Goal: Task Accomplishment & Management: Complete application form

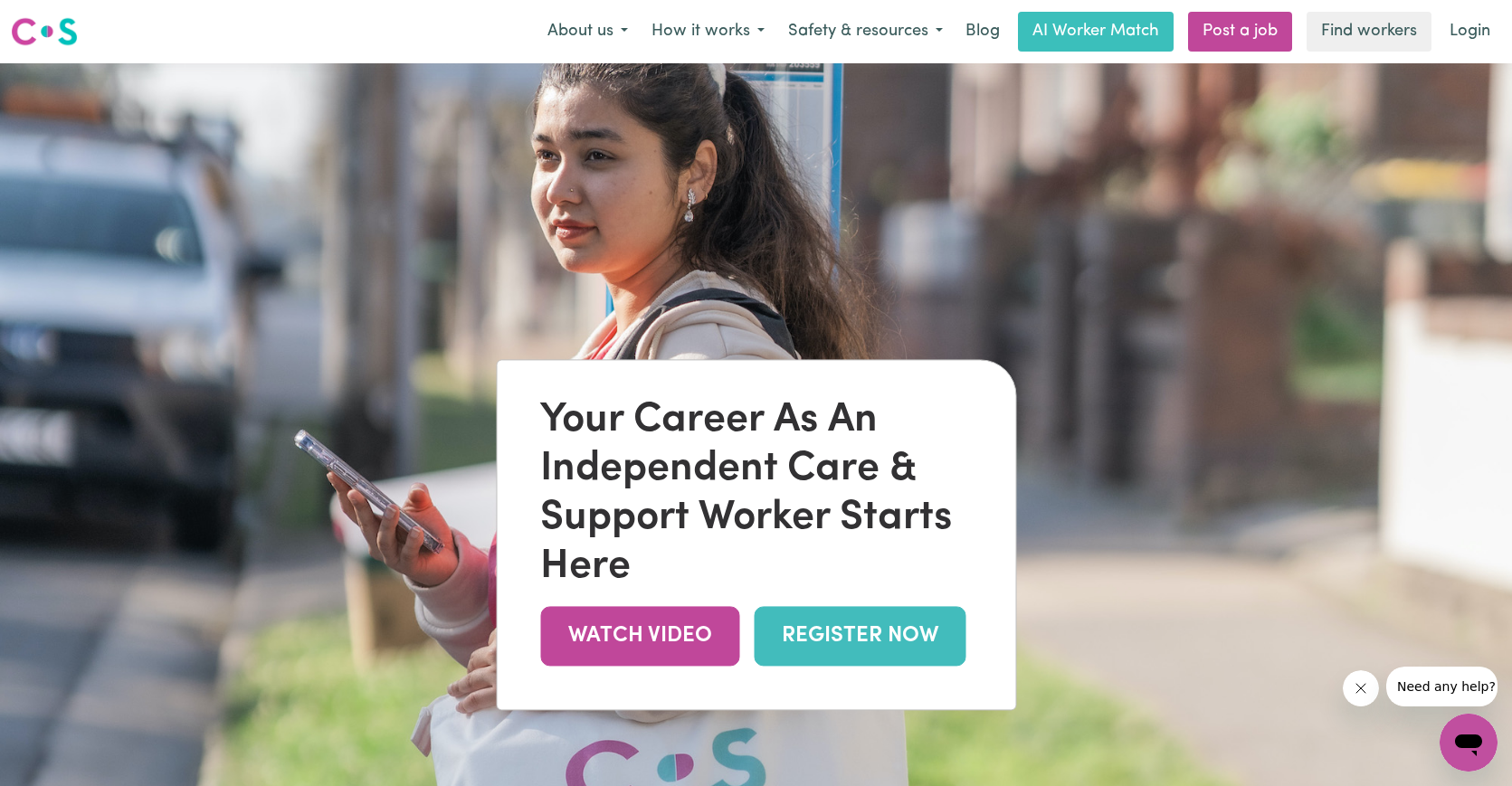
scroll to position [15, 0]
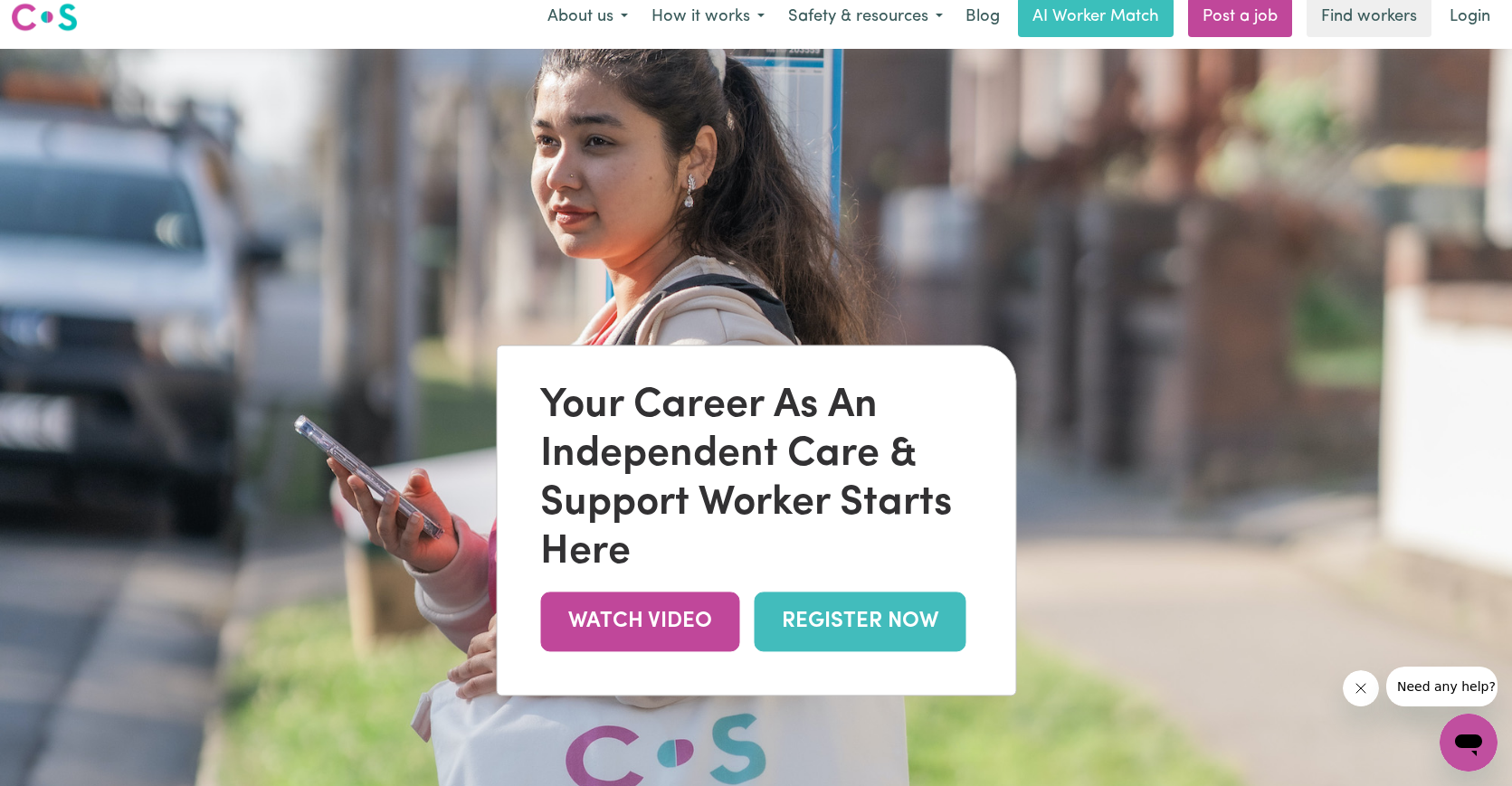
click at [804, 625] on link "REGISTER NOW" at bounding box center [859, 621] width 211 height 59
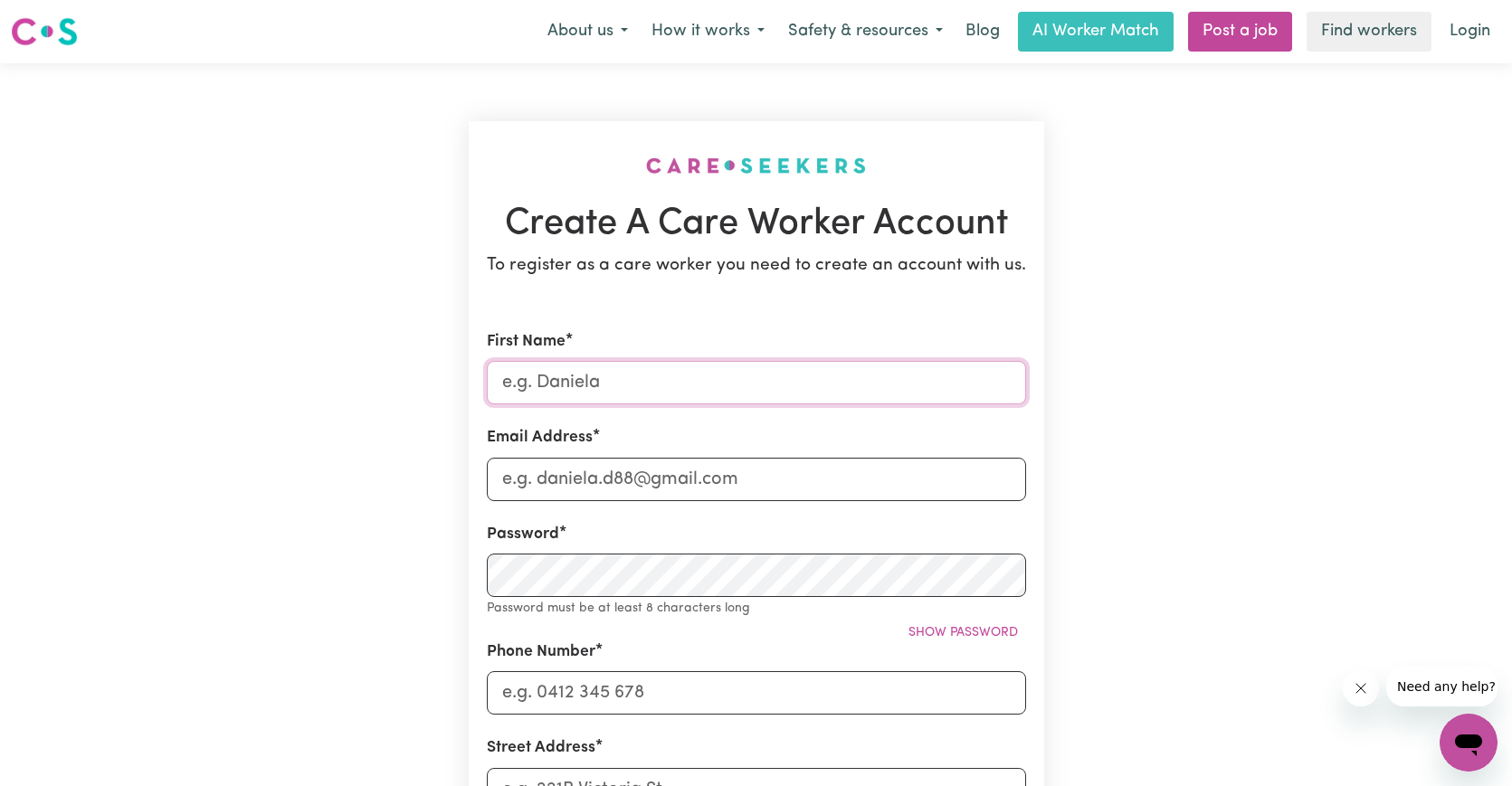
click at [579, 376] on input "First Name" at bounding box center [756, 383] width 539 height 44
type input "Samantha"
type input "samantha@slcollaborative.com.au"
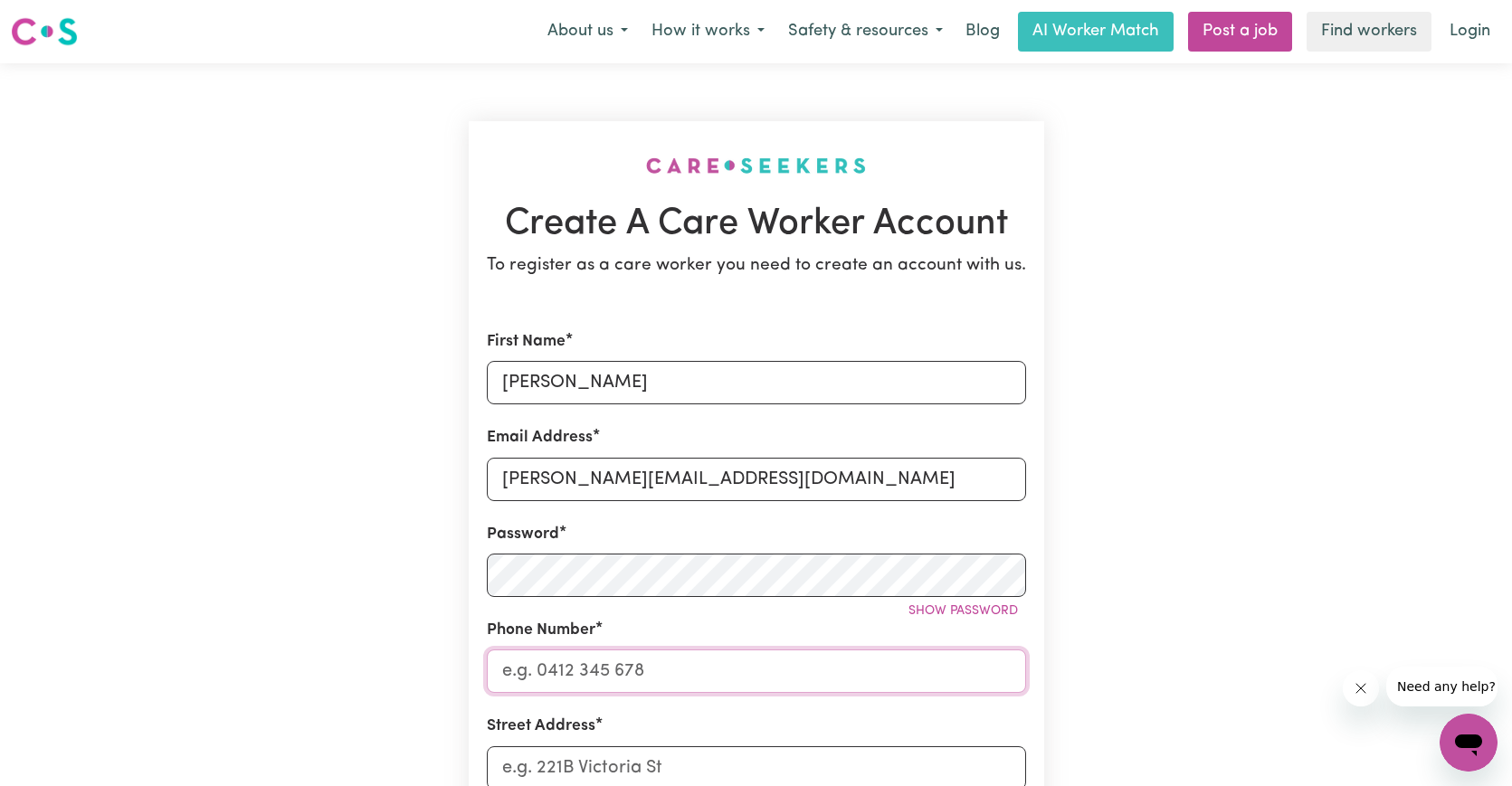
click at [649, 675] on input "Phone Number" at bounding box center [756, 671] width 539 height 44
type input "0409232283"
type input "22 Bank st avenel"
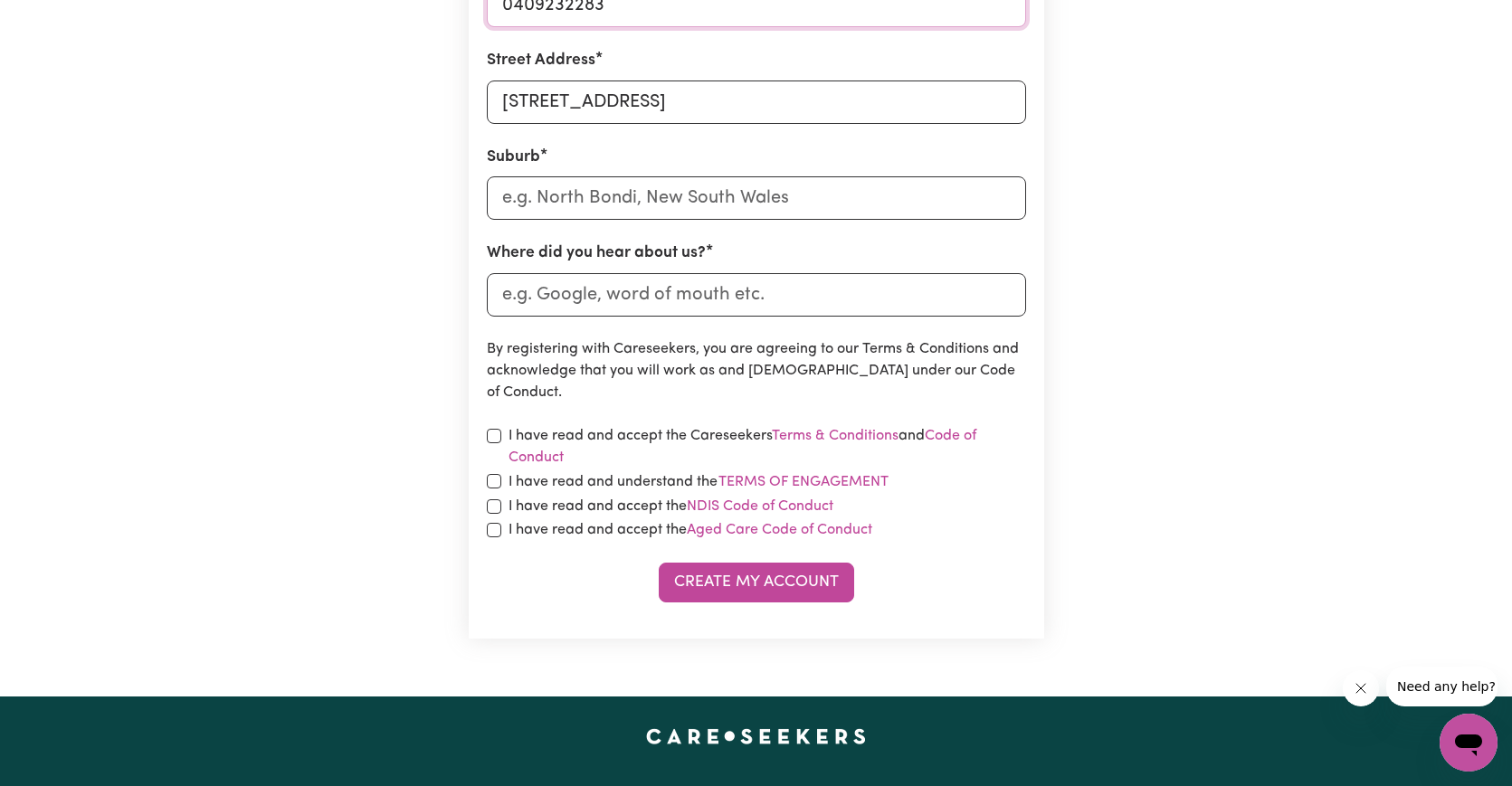
scroll to position [668, 0]
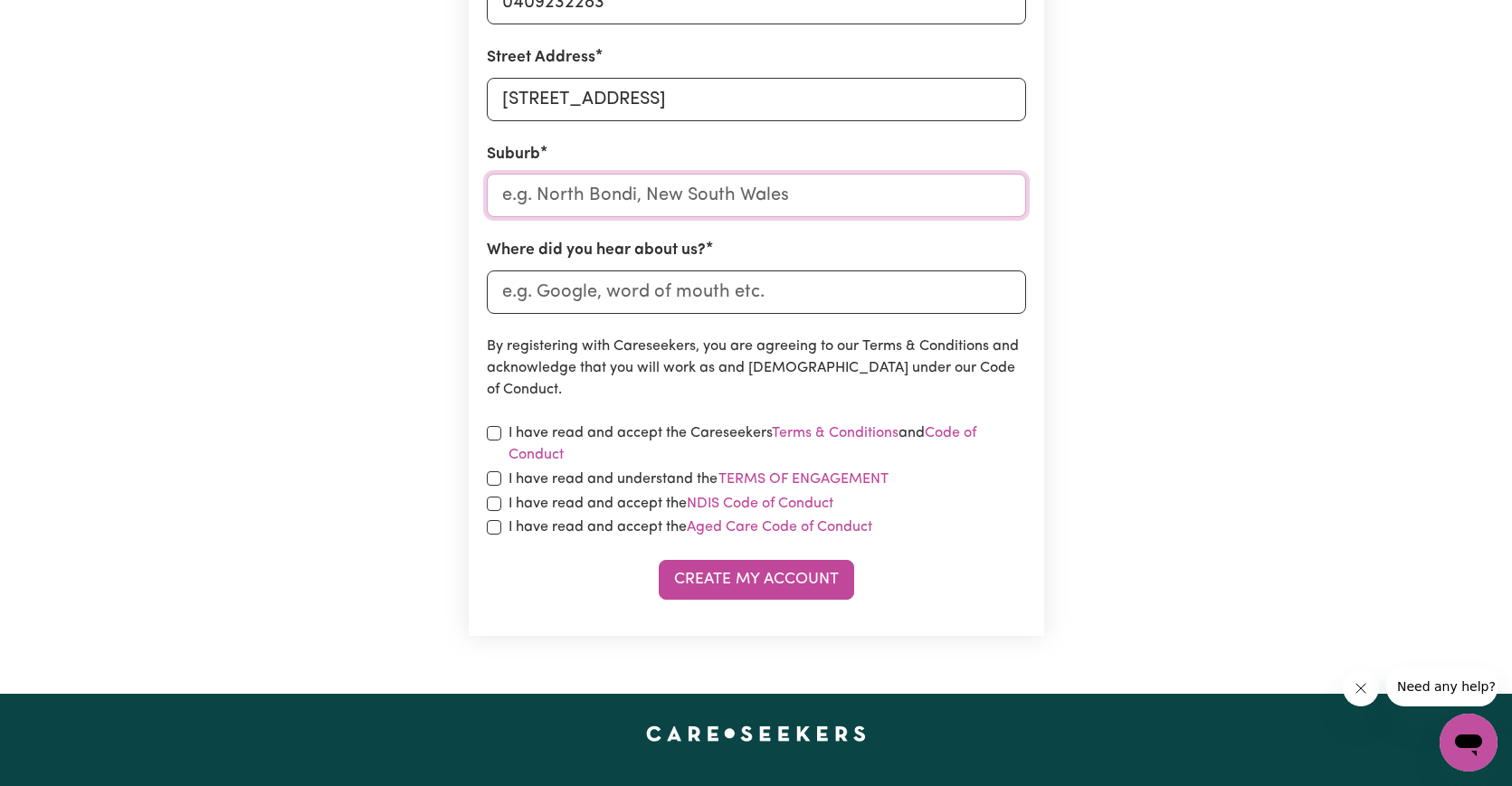
click at [567, 206] on input "text" at bounding box center [756, 195] width 539 height 44
type input "Ave"
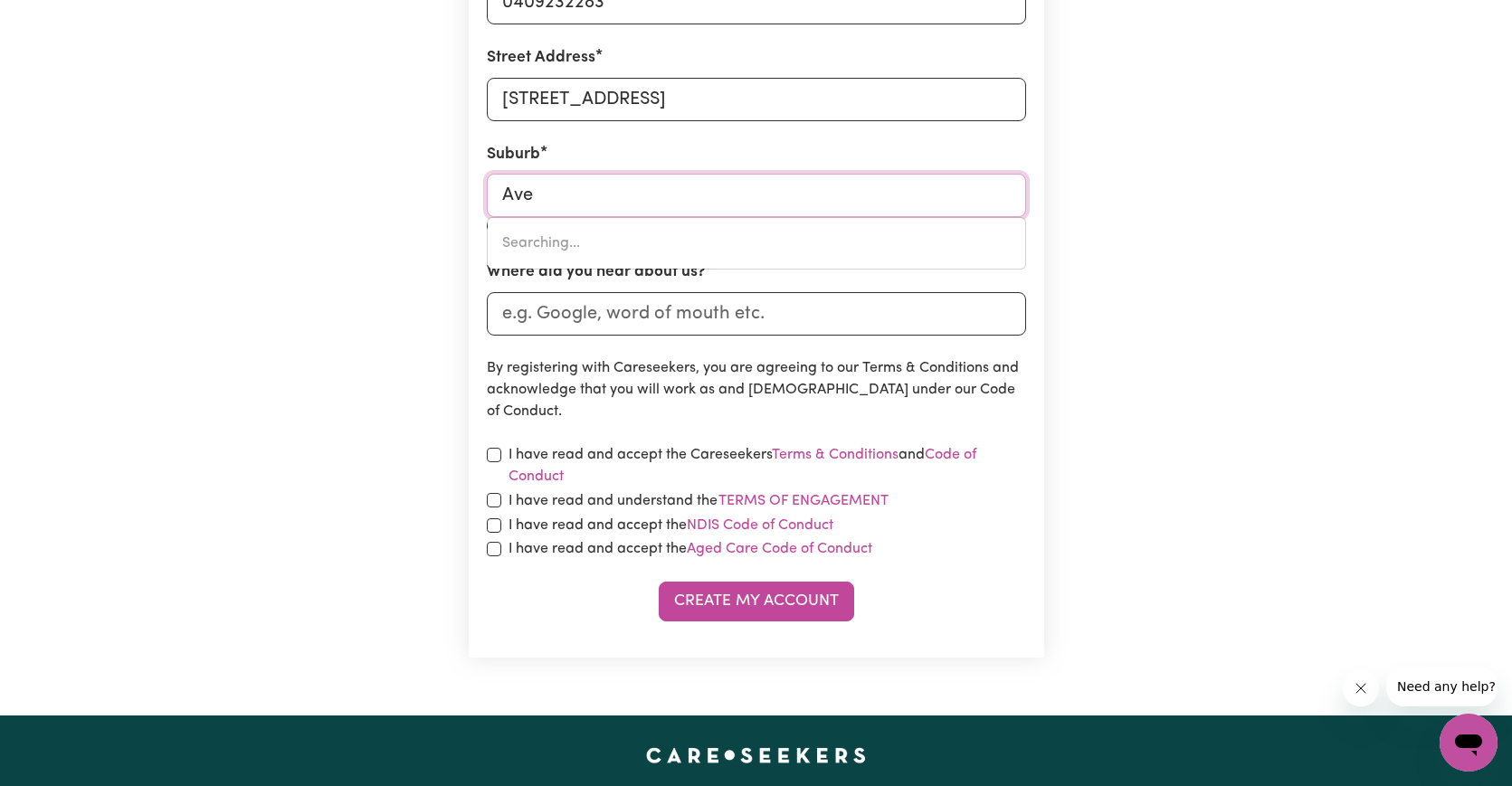
type input "AveLEY, Western Australia, 6069"
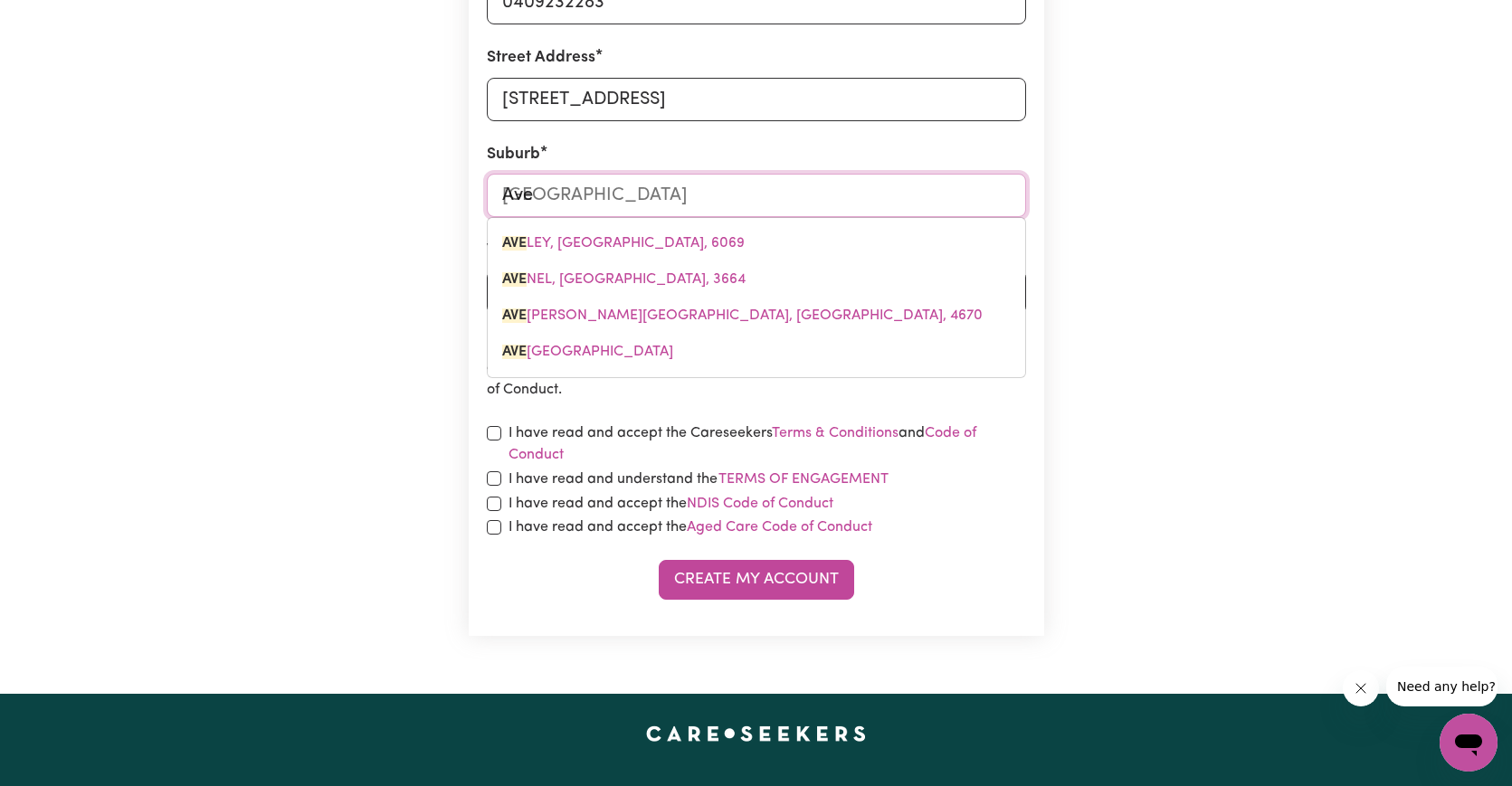
type input "Aven"
type input "AvenEL, Victoria, 3664"
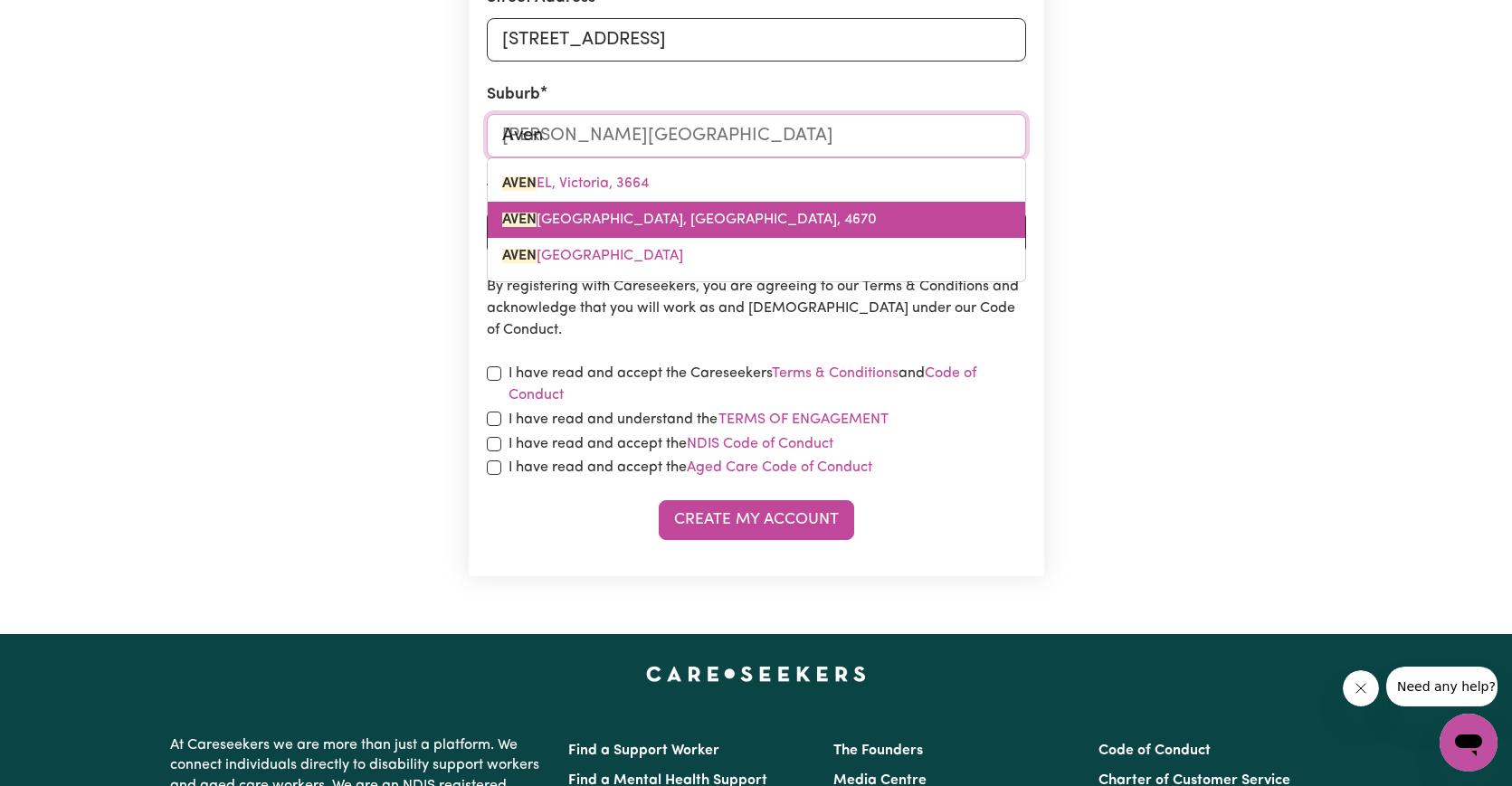
click at [565, 209] on link "AVEN ELL HEIGHTS, Queensland, 4670" at bounding box center [756, 219] width 537 height 36
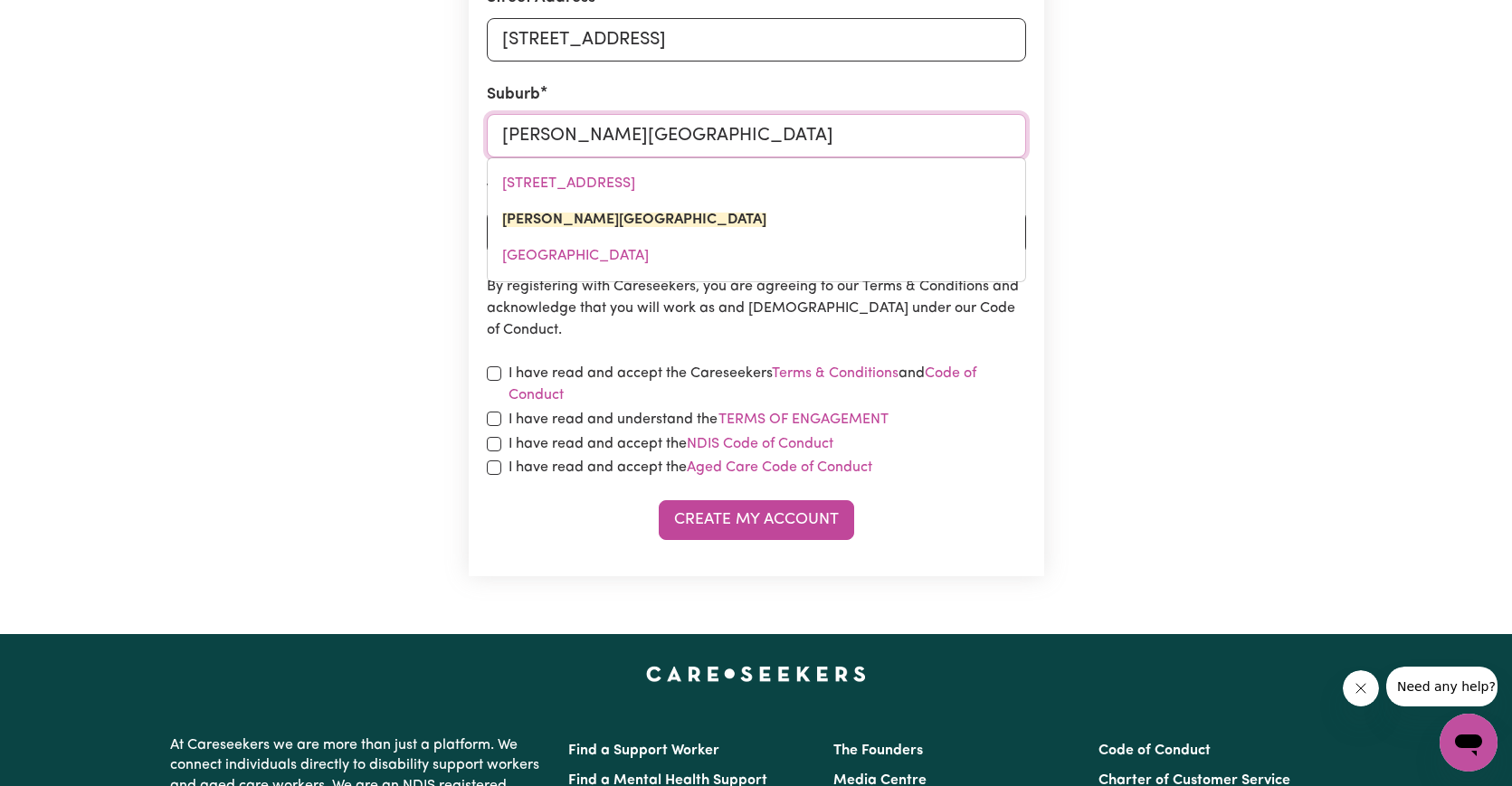
click at [680, 139] on input "AVENELL HEIGHTS, Queensland, 4670" at bounding box center [756, 136] width 539 height 44
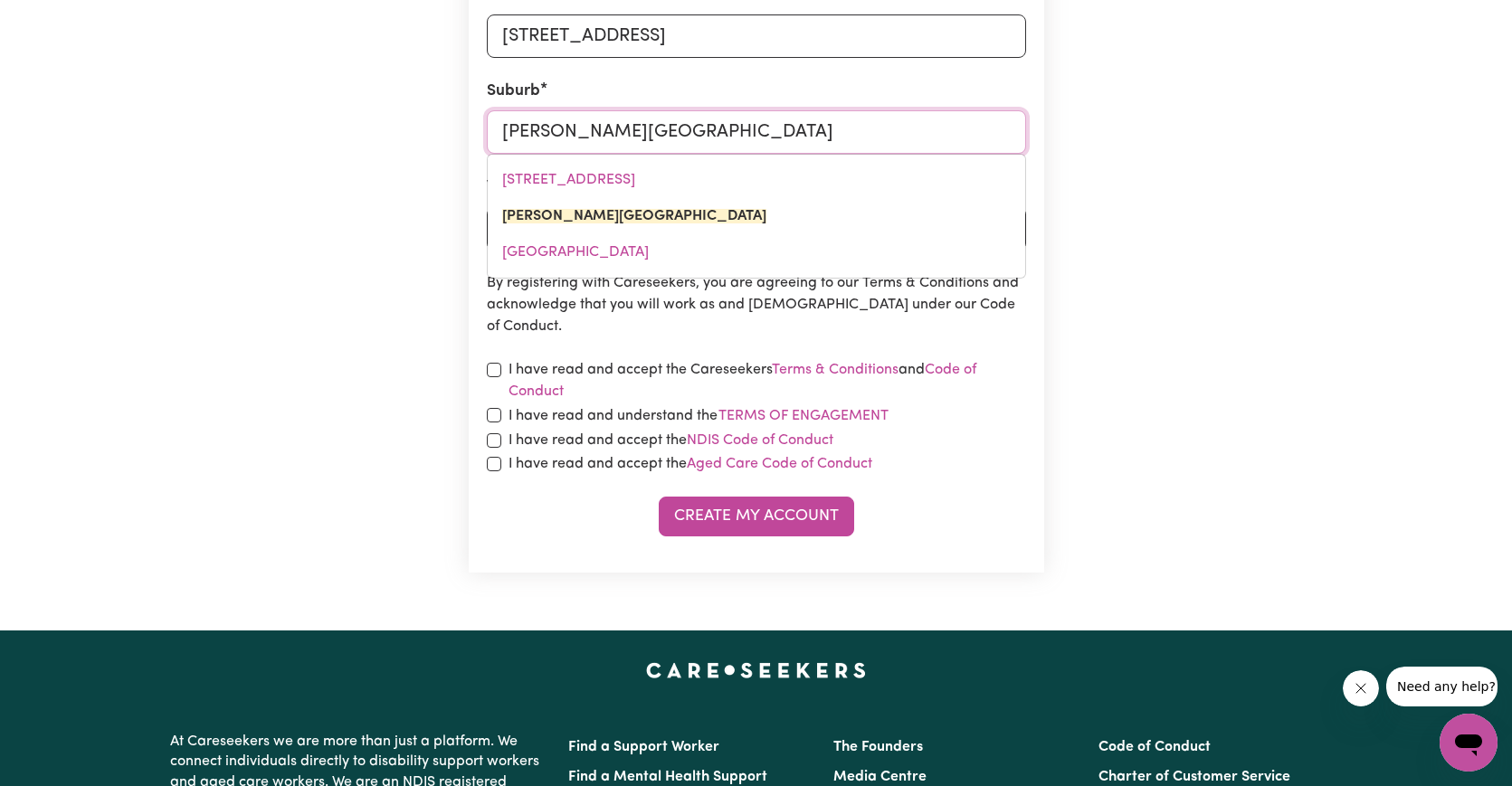
drag, startPoint x: 818, startPoint y: 137, endPoint x: 599, endPoint y: 151, distance: 219.4
click at [594, 133] on input "AVENELL HEIGHTS, Queensland, 4670" at bounding box center [756, 132] width 539 height 44
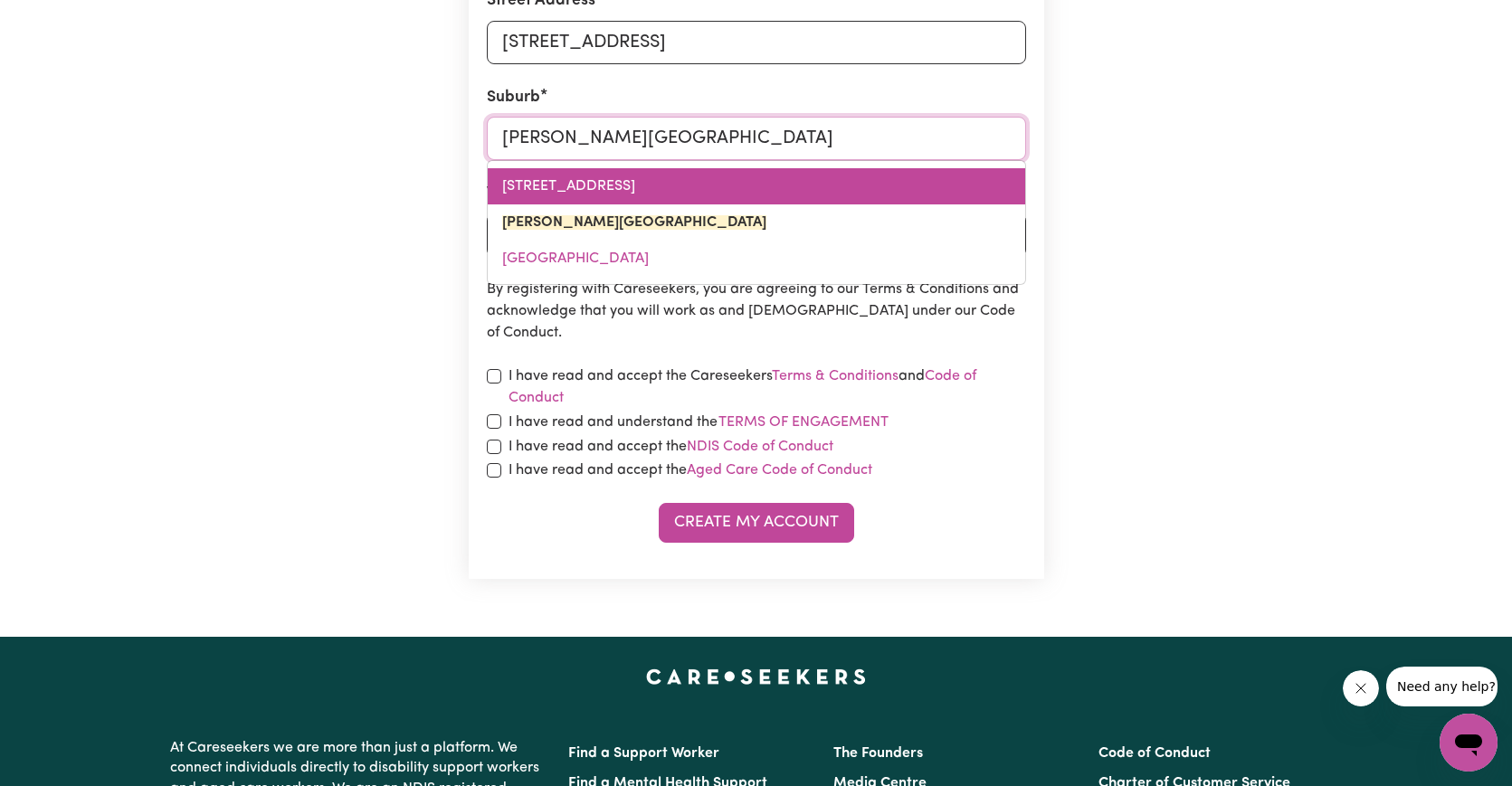
click at [600, 179] on link "AVENEL, Victoria, 3664" at bounding box center [756, 187] width 537 height 36
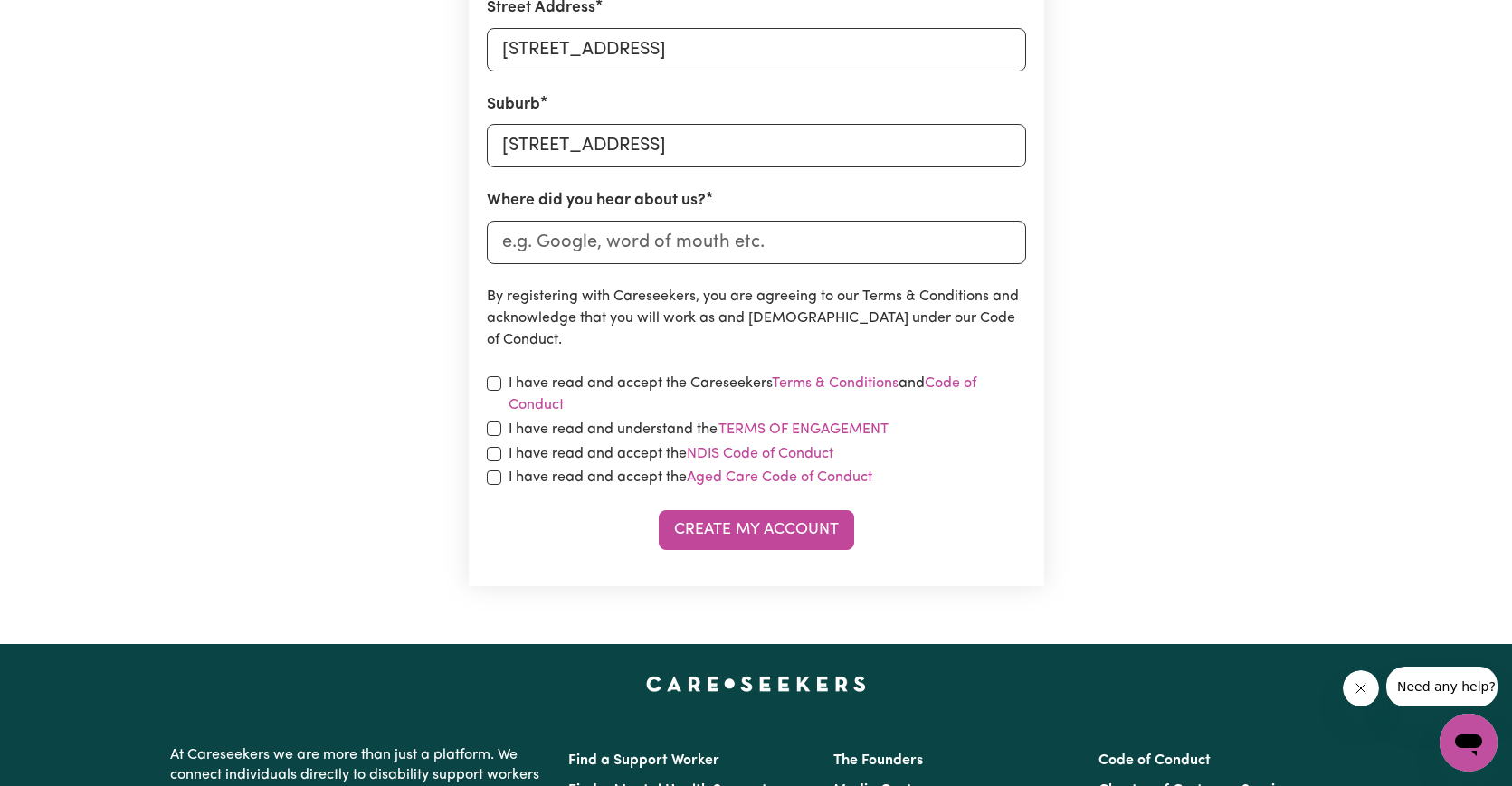
scroll to position [722, 0]
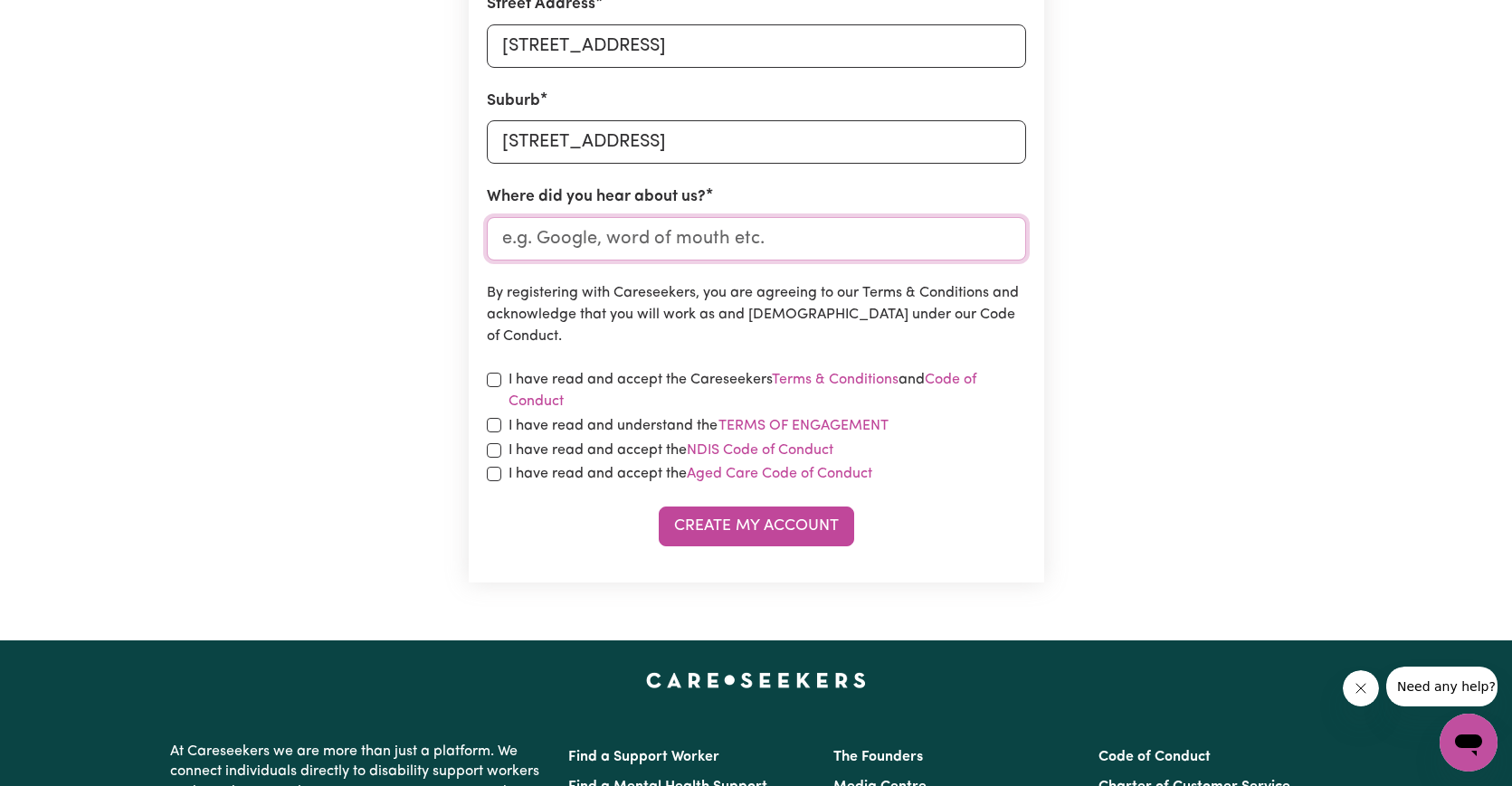
click at [585, 239] on input "Where did you hear about us?" at bounding box center [756, 238] width 539 height 44
type input "chatgpt"
click at [495, 383] on input "checkbox" at bounding box center [494, 380] width 15 height 15
checkbox input "true"
click at [499, 430] on input "checkbox" at bounding box center [494, 425] width 15 height 15
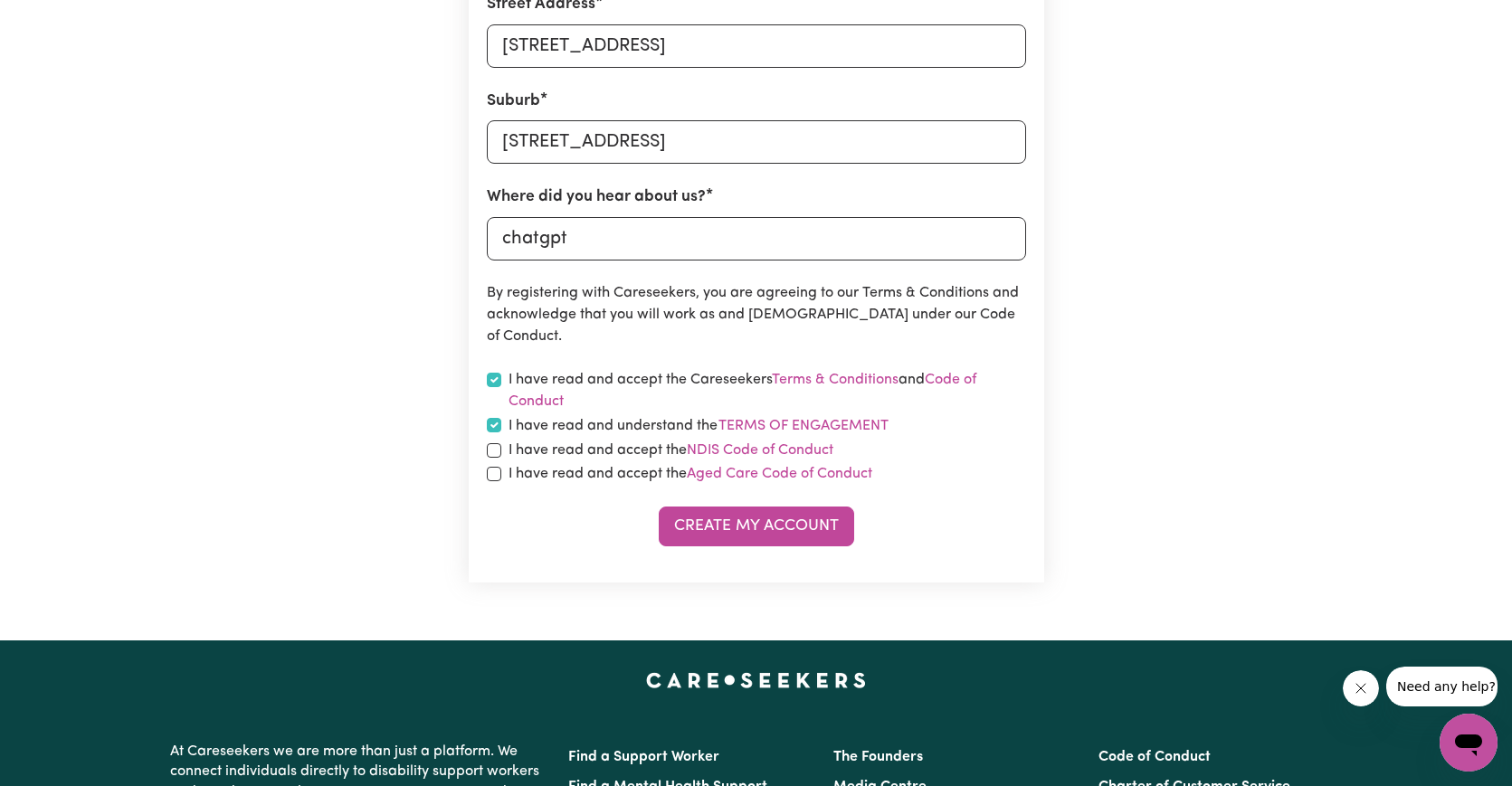
checkbox input "true"
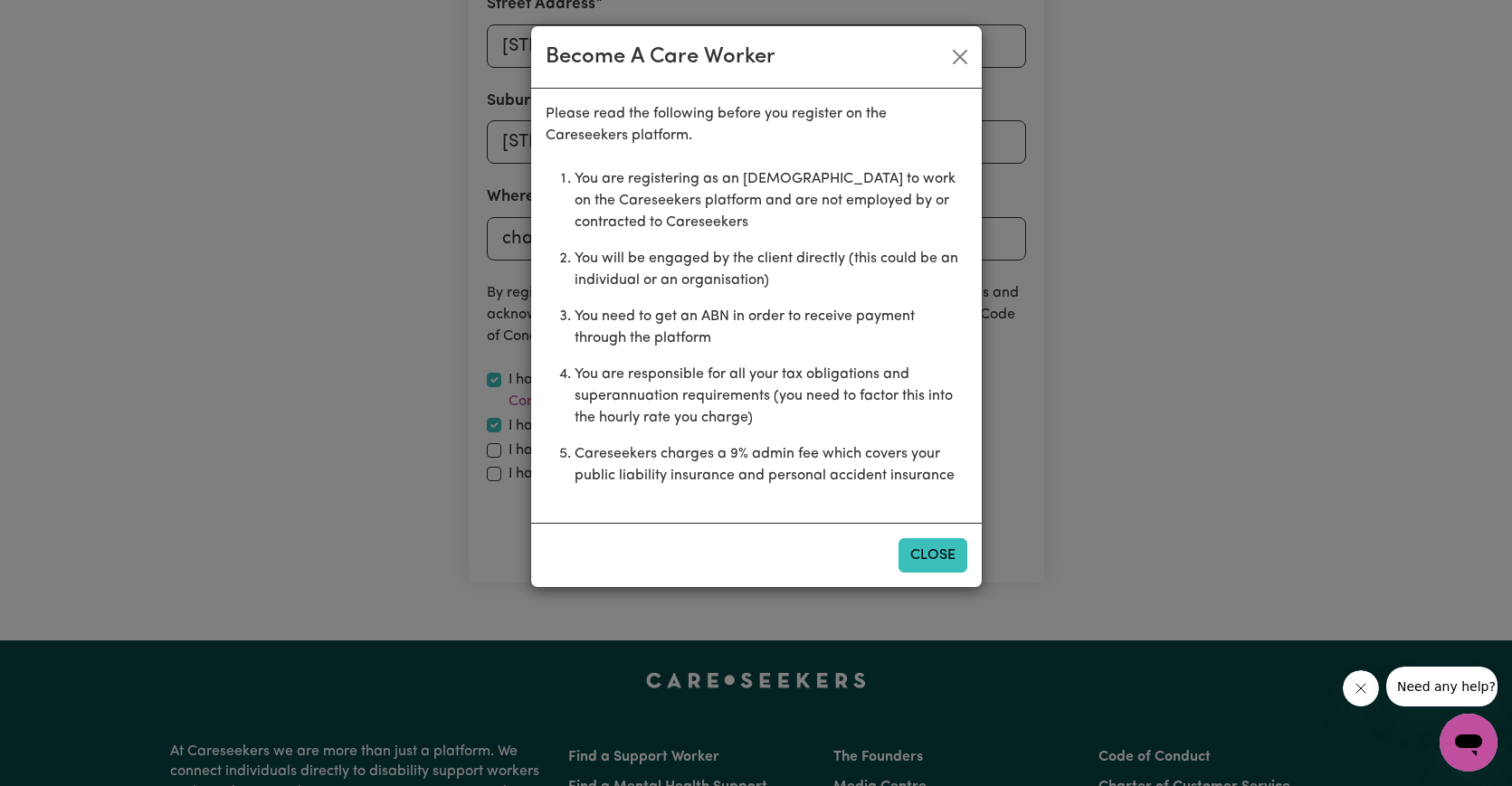
click at [941, 548] on button "Close" at bounding box center [932, 555] width 69 height 34
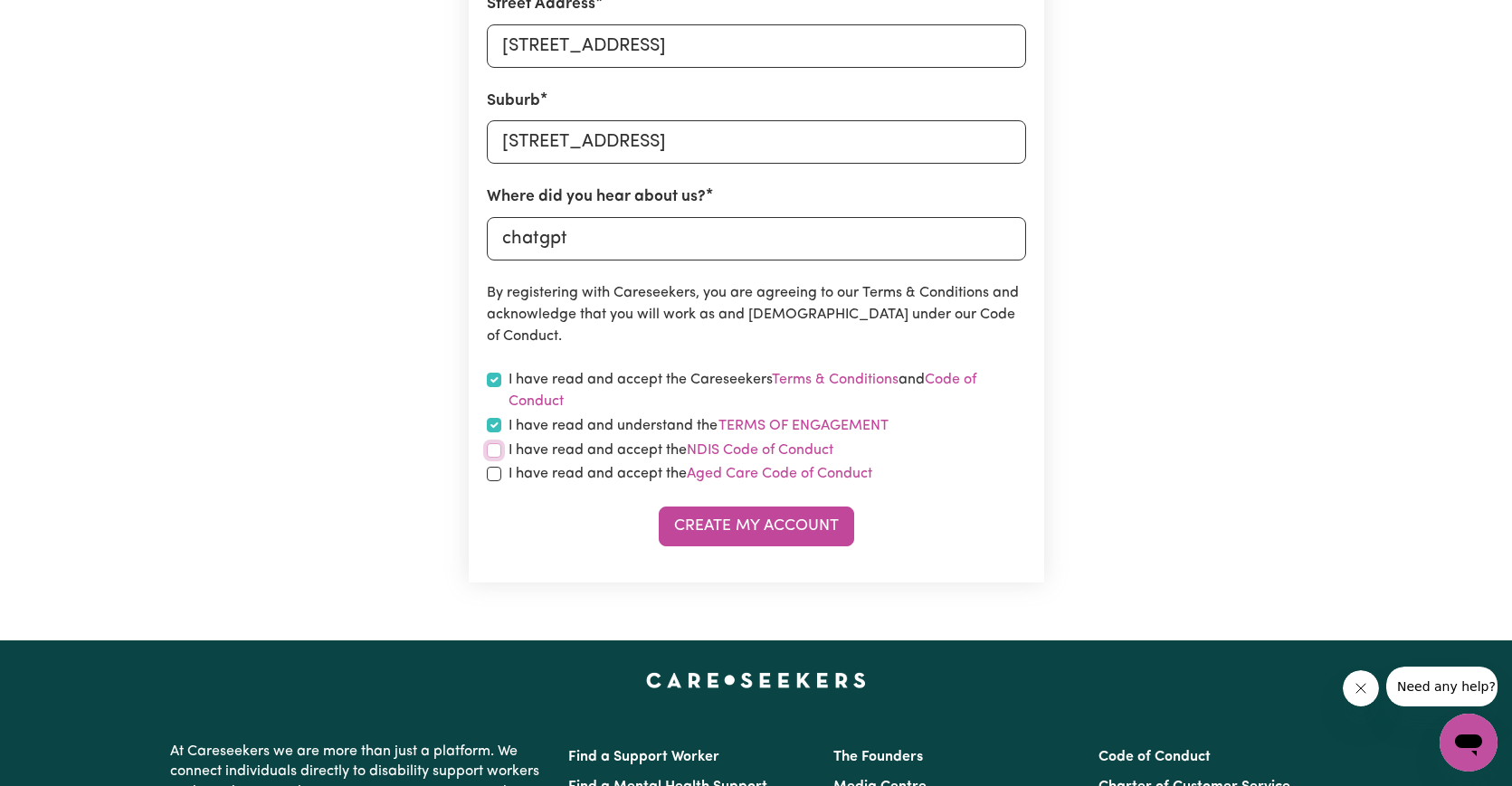
drag, startPoint x: 493, startPoint y: 449, endPoint x: 495, endPoint y: 460, distance: 11.2
click at [493, 449] on input "checkbox" at bounding box center [494, 451] width 15 height 15
checkbox input "true"
drag, startPoint x: 494, startPoint y: 472, endPoint x: 726, endPoint y: 507, distance: 234.6
click at [495, 472] on input "checkbox" at bounding box center [494, 474] width 15 height 15
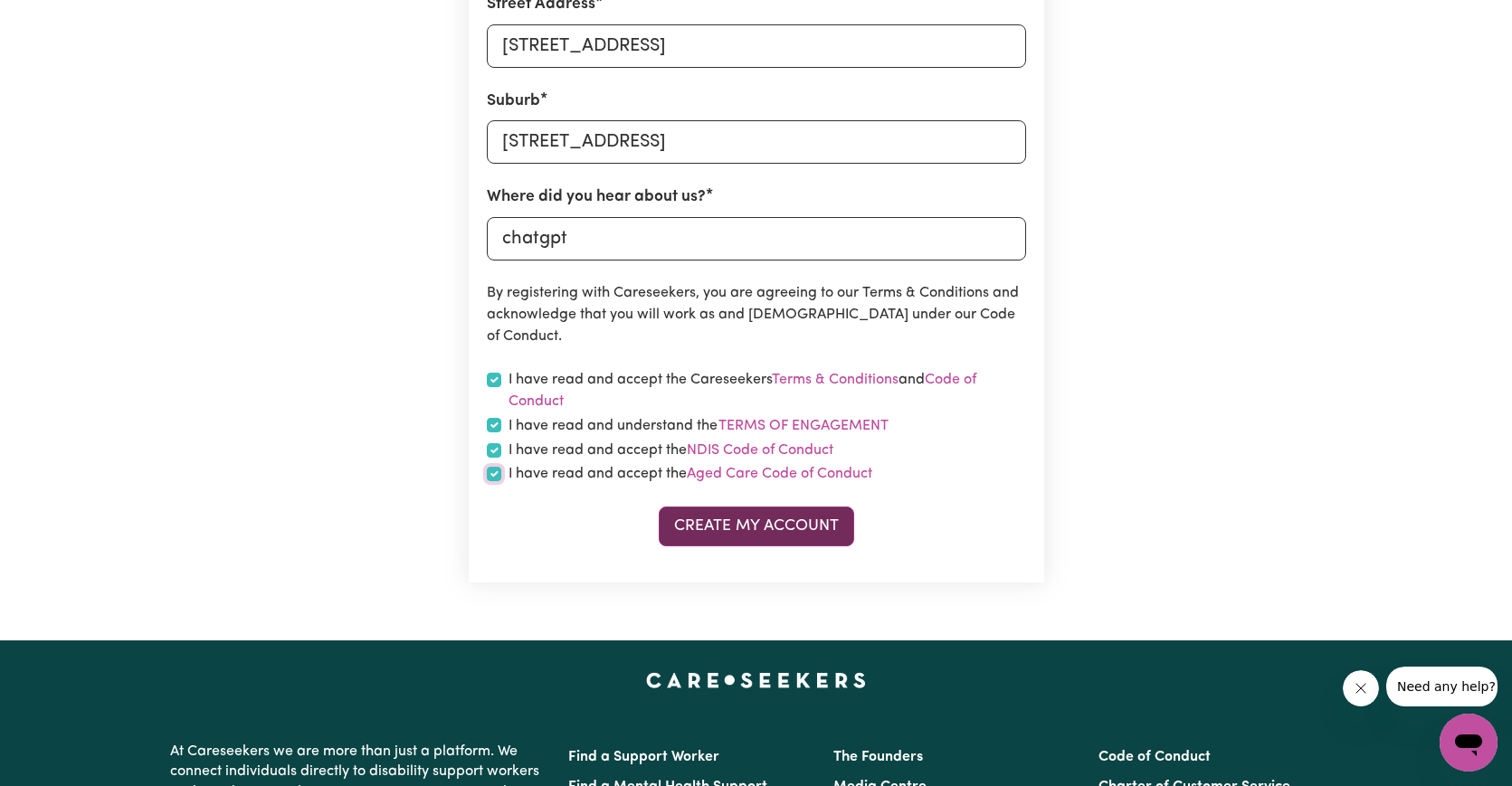
checkbox input "true"
click at [812, 527] on button "Create My Account" at bounding box center [756, 527] width 195 height 40
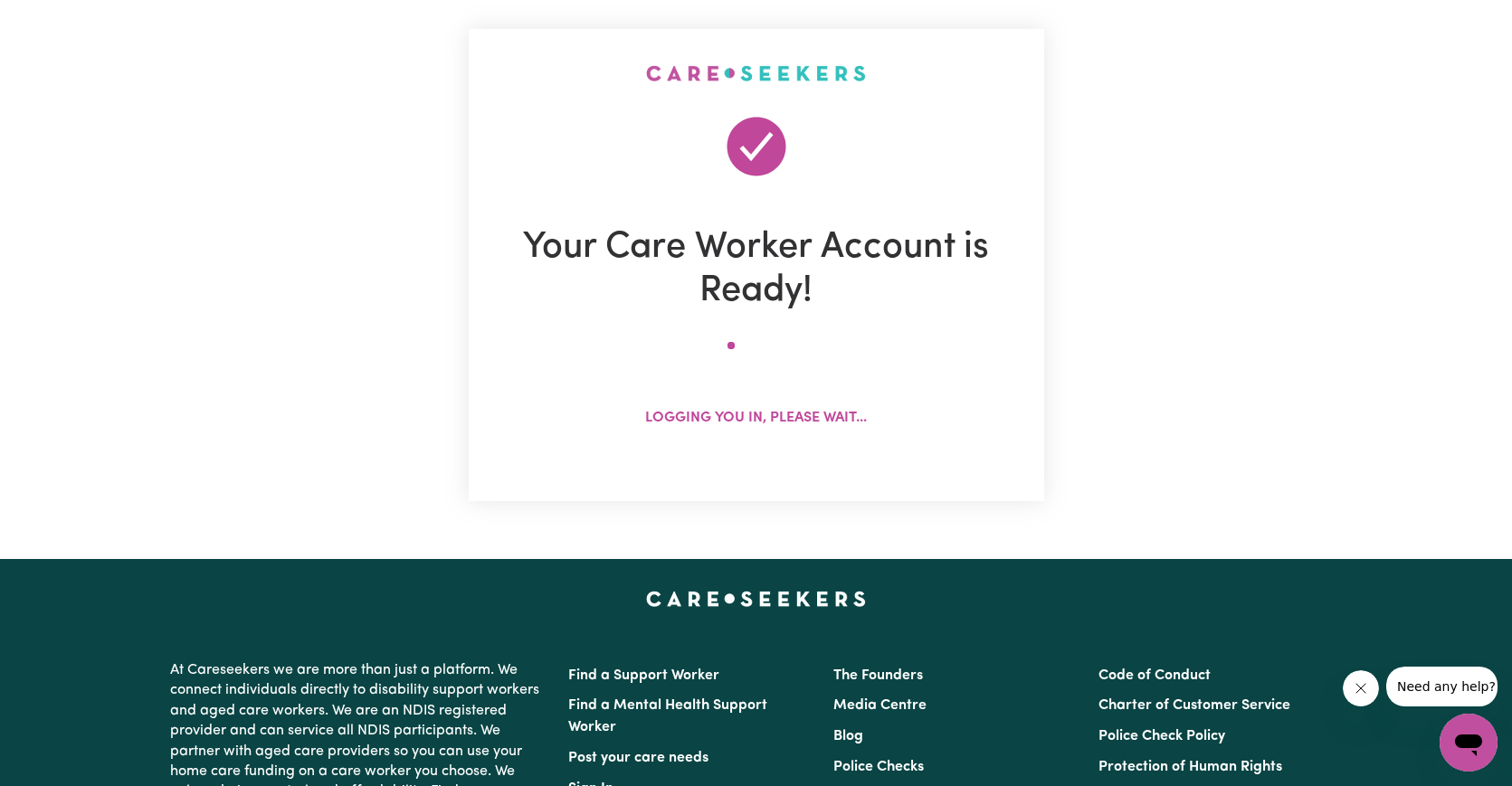
scroll to position [0, 0]
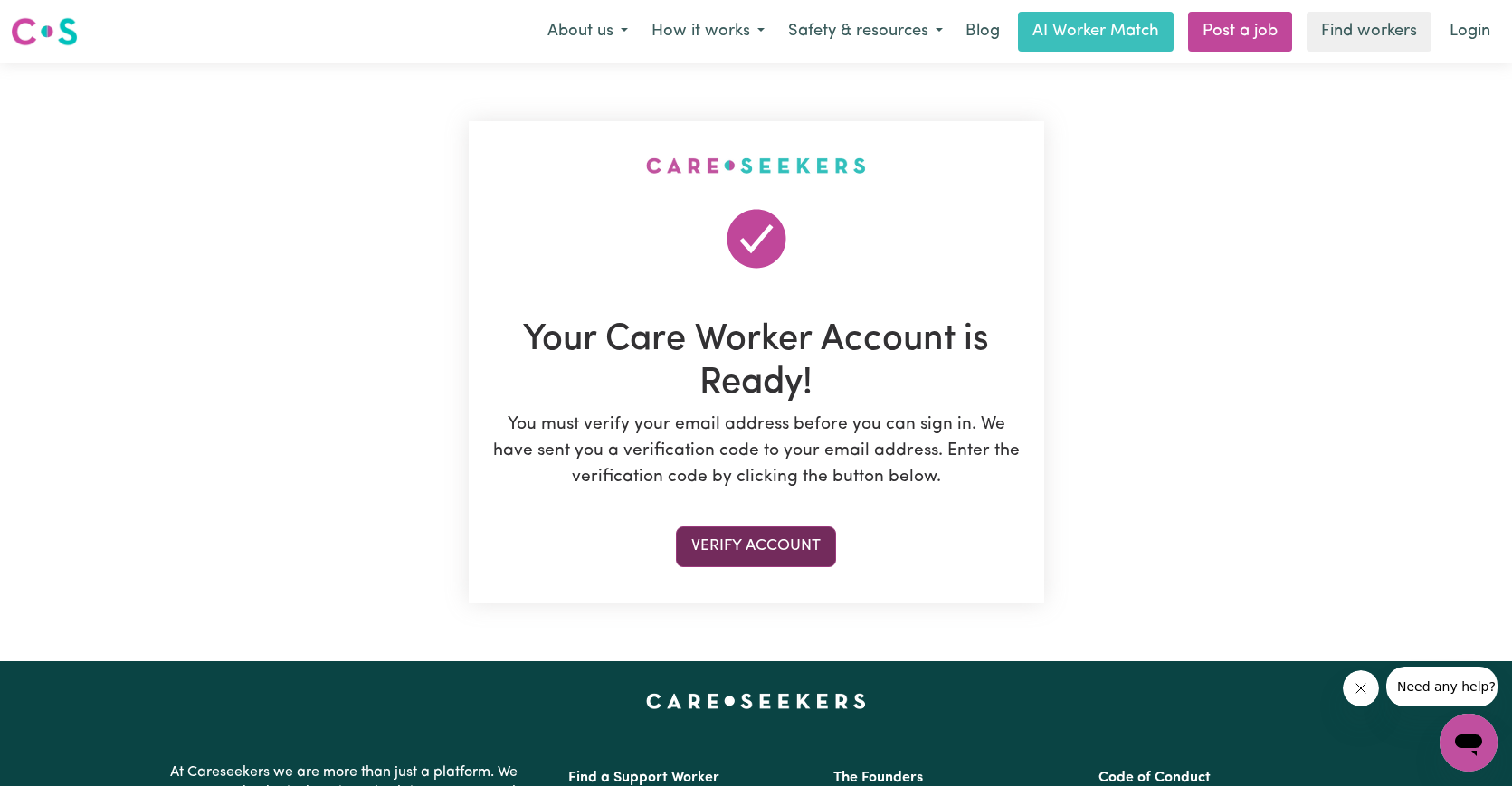
click at [801, 550] on button "Verify Account" at bounding box center [756, 546] width 161 height 40
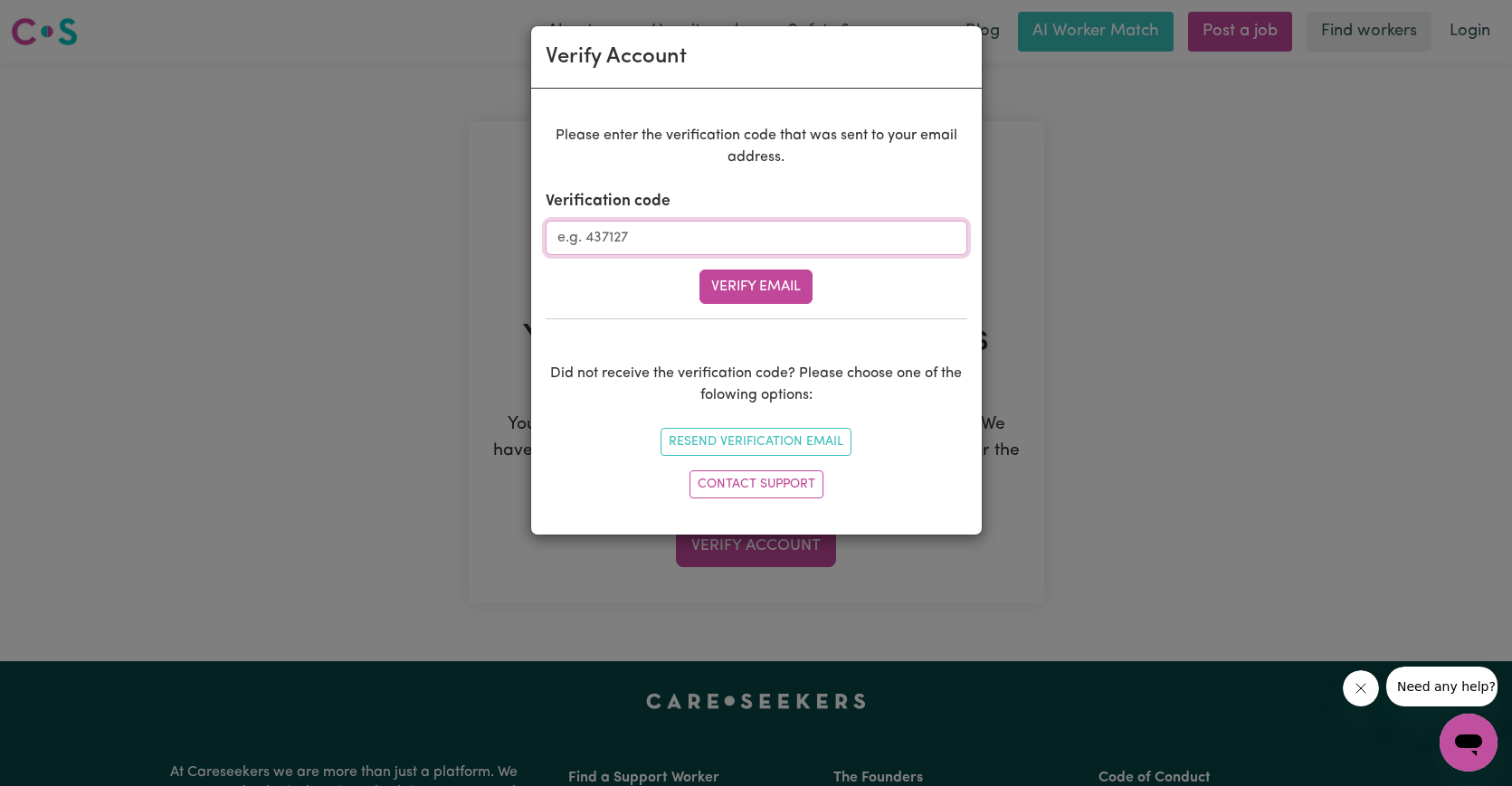
click at [800, 230] on input "Verification code" at bounding box center [756, 238] width 422 height 34
paste input "962864"
type input "962864"
click at [787, 292] on button "Verify Email" at bounding box center [756, 286] width 113 height 34
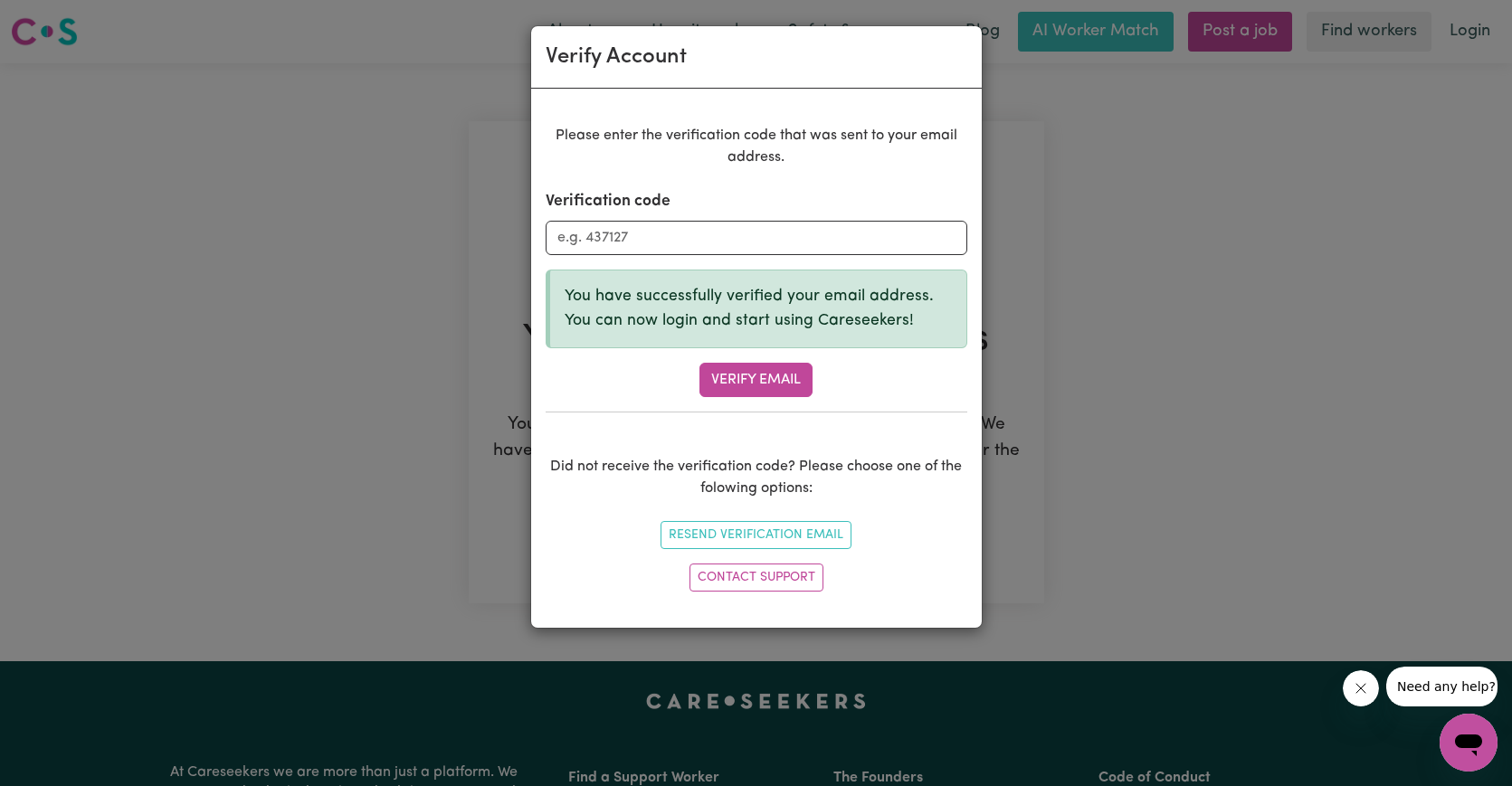
click at [774, 374] on button "Verify Email" at bounding box center [756, 380] width 113 height 34
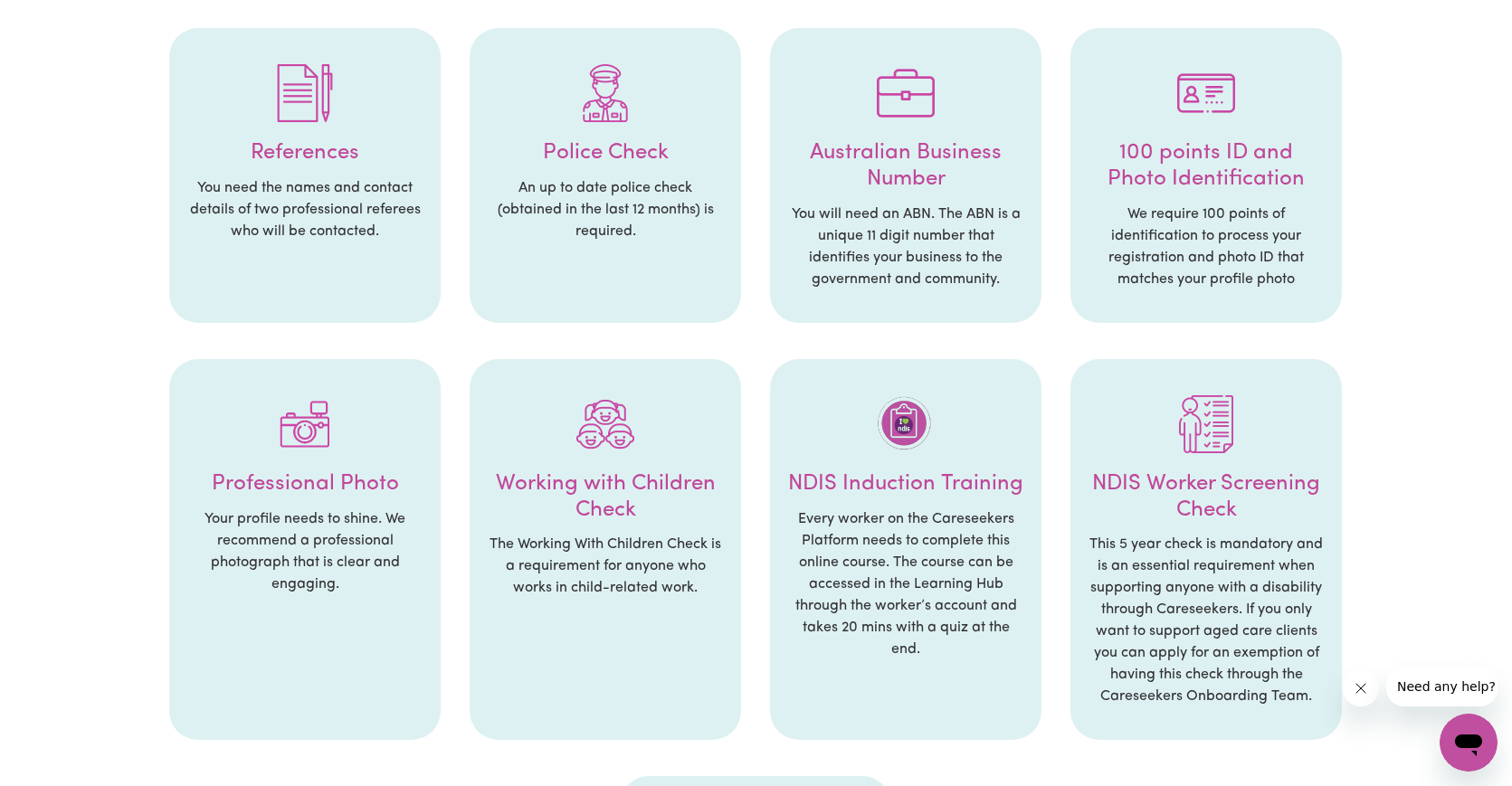
scroll to position [372, 0]
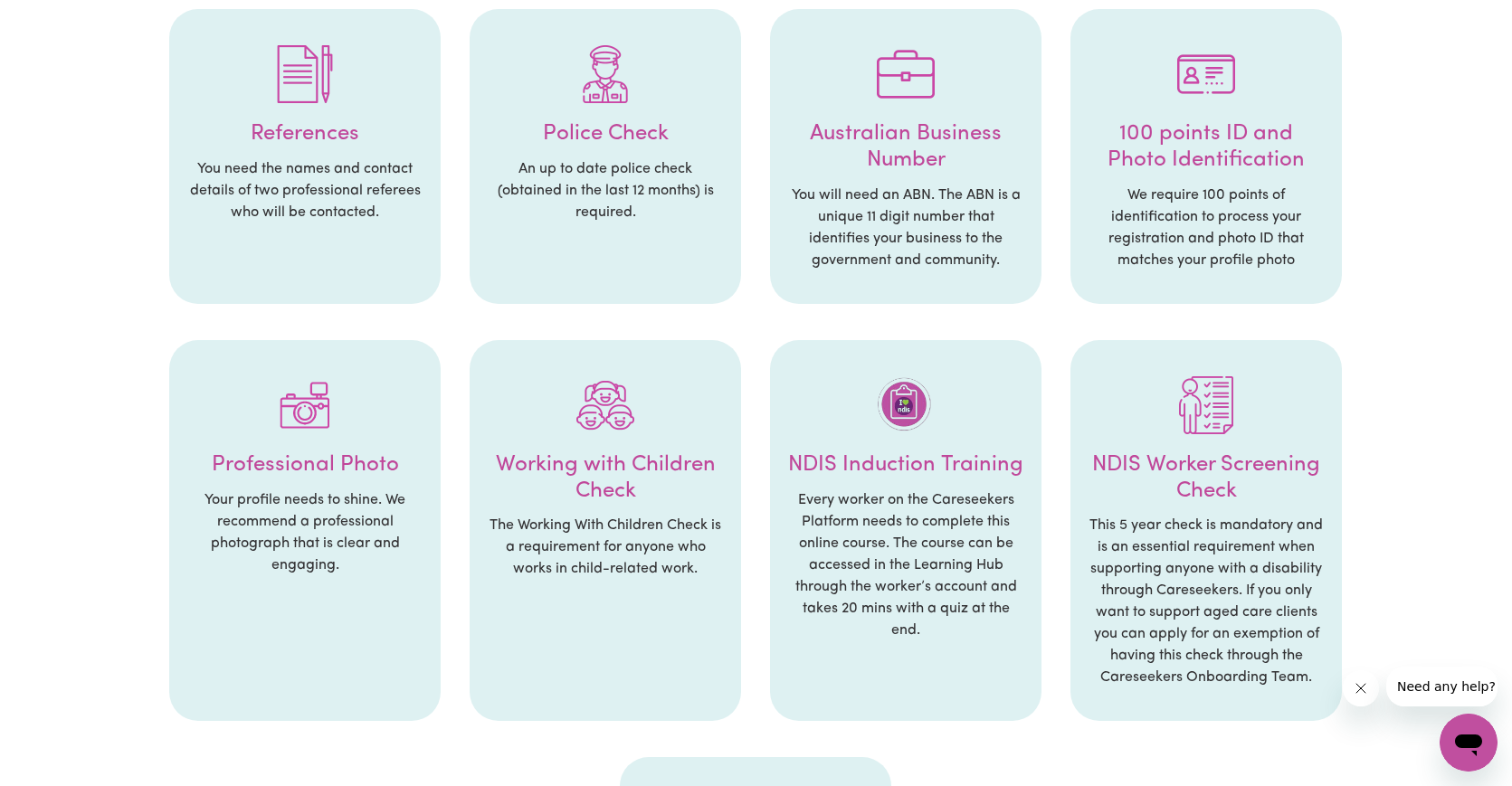
click at [298, 95] on img at bounding box center [305, 74] width 58 height 58
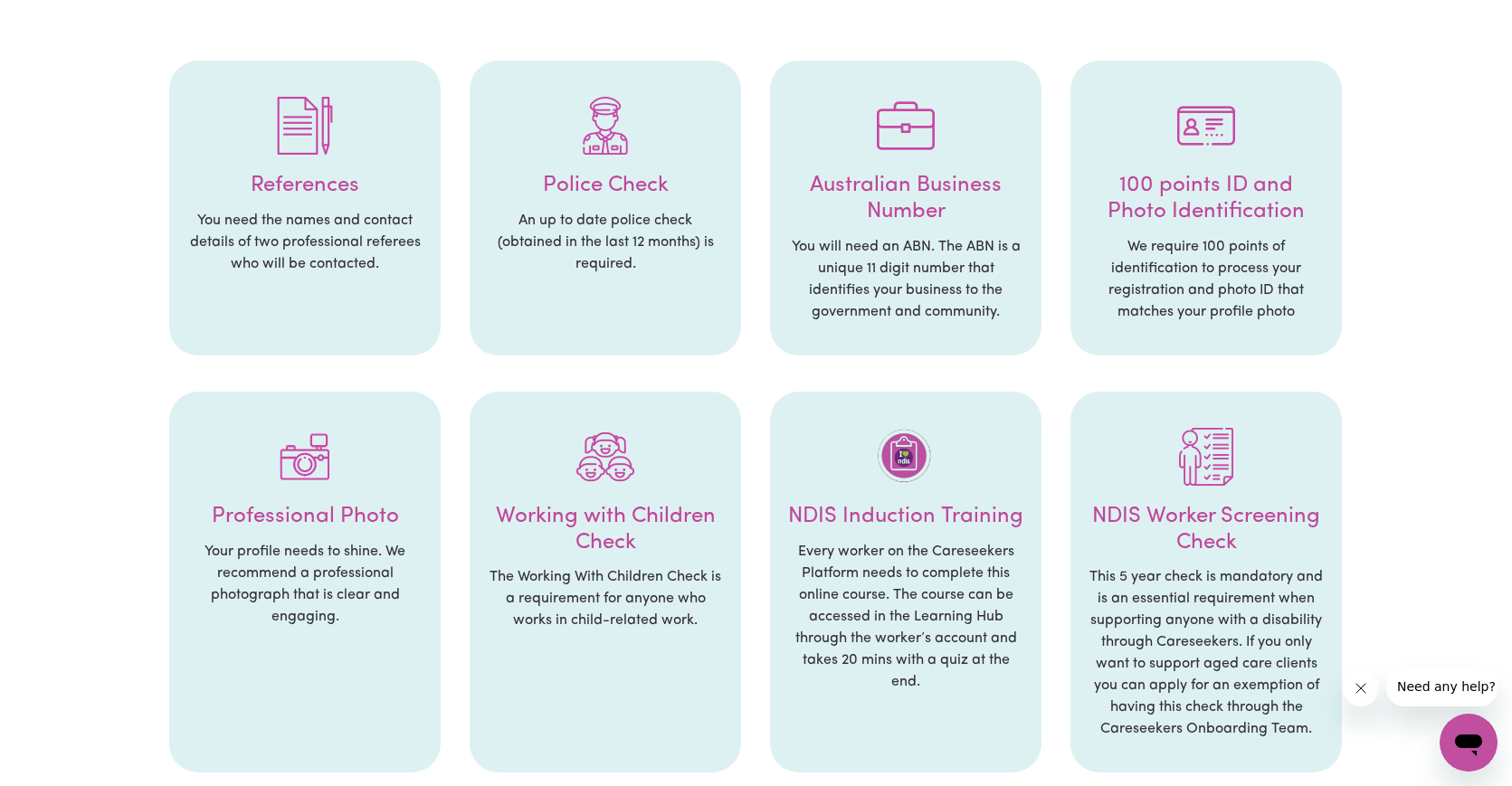
scroll to position [324, 0]
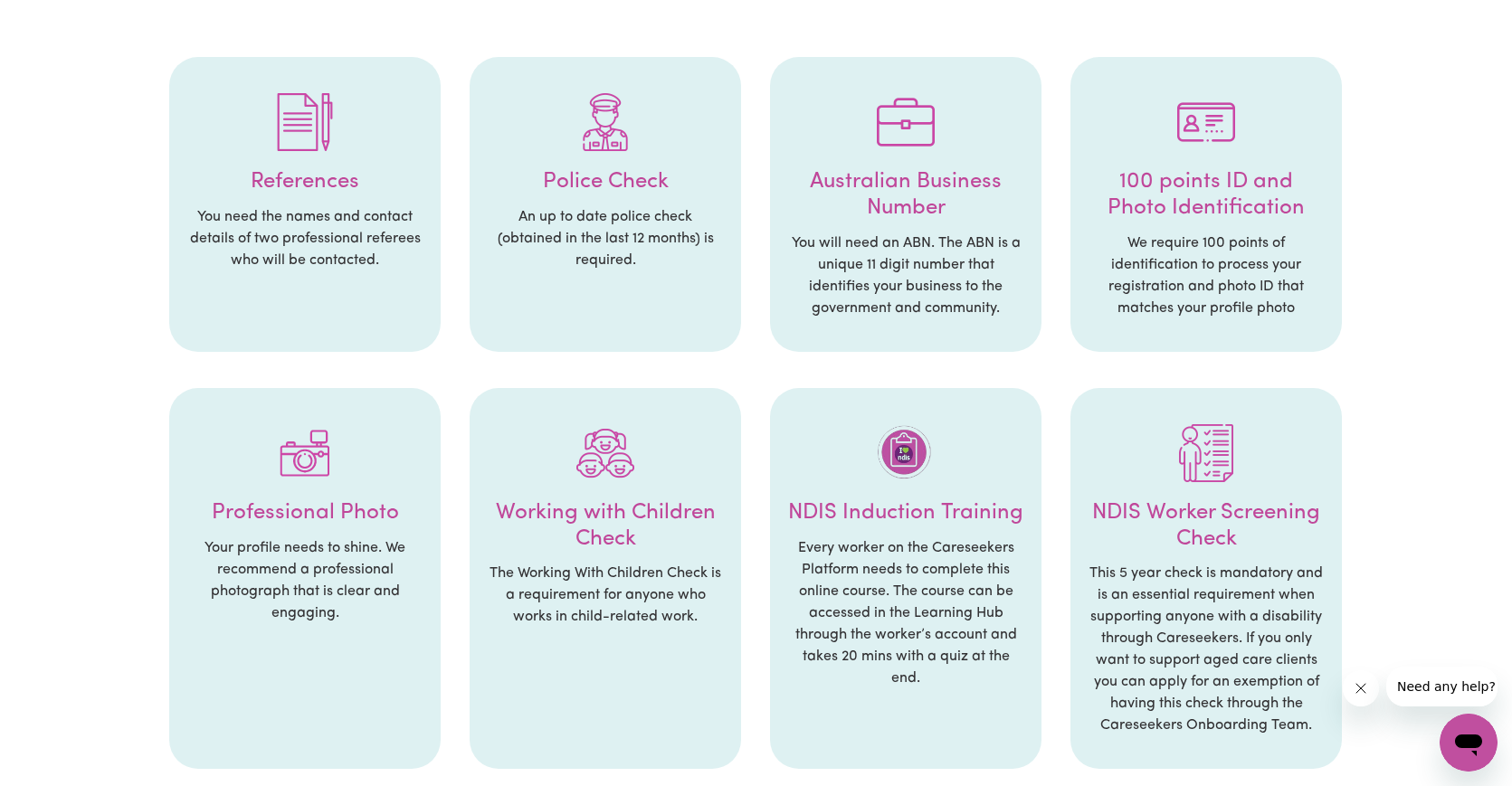
click at [311, 106] on img at bounding box center [305, 122] width 58 height 58
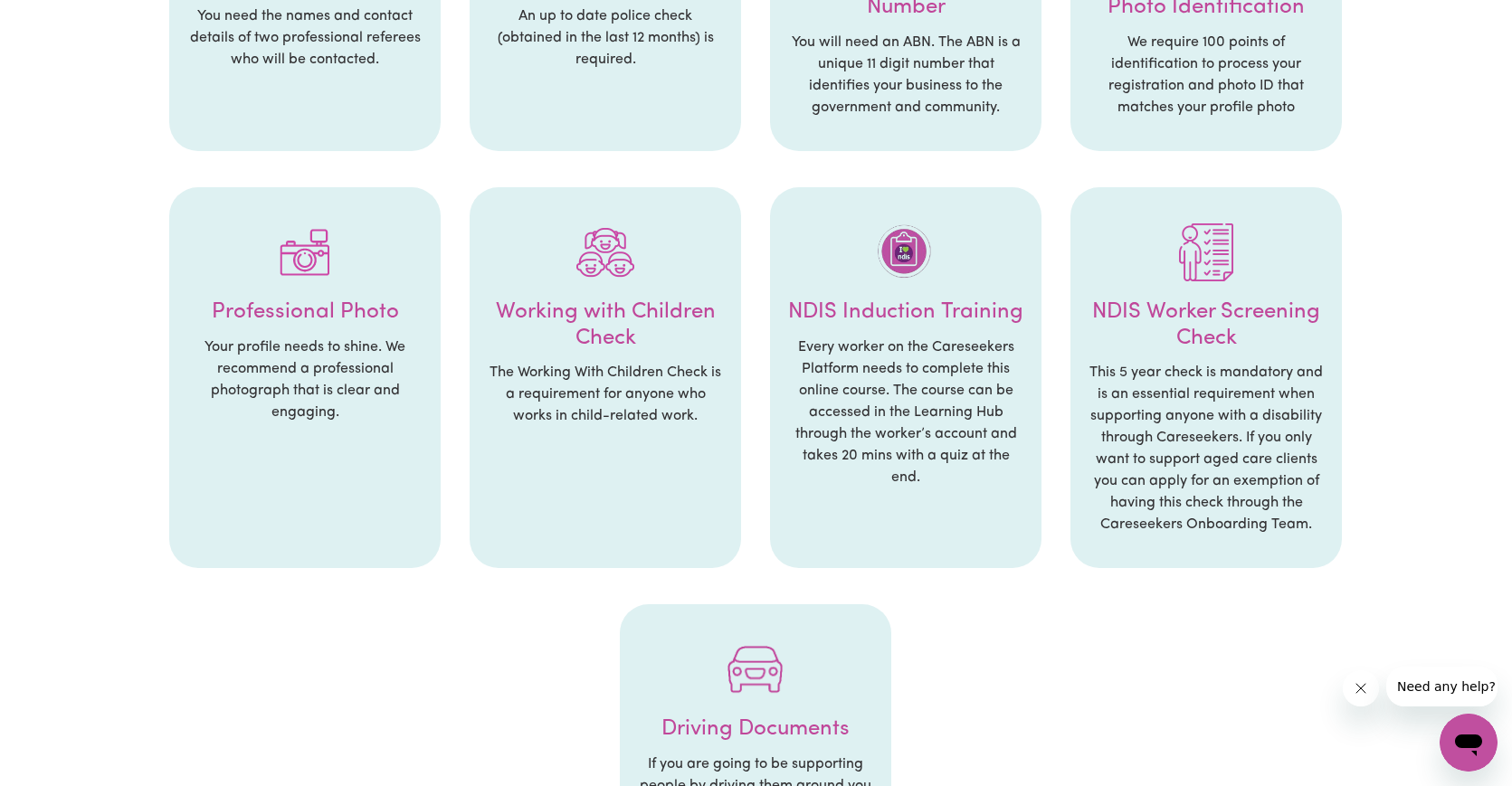
scroll to position [528, 0]
